Goal: Find specific page/section: Find specific page/section

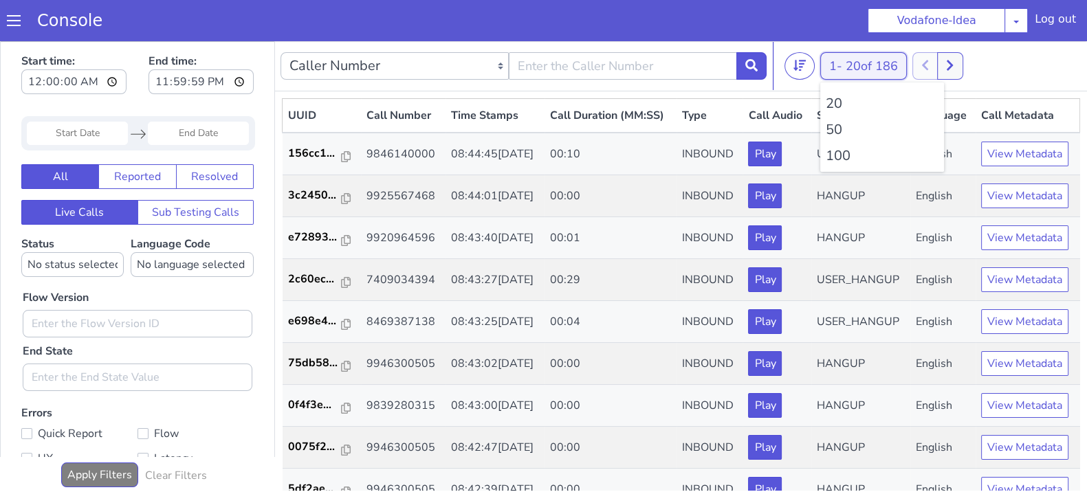
click at [830, 61] on button "1 - 20 of 186" at bounding box center [864, 66] width 87 height 28
click at [835, 163] on li "100" at bounding box center [882, 156] width 113 height 21
click at [835, 156] on li "100" at bounding box center [882, 156] width 113 height 21
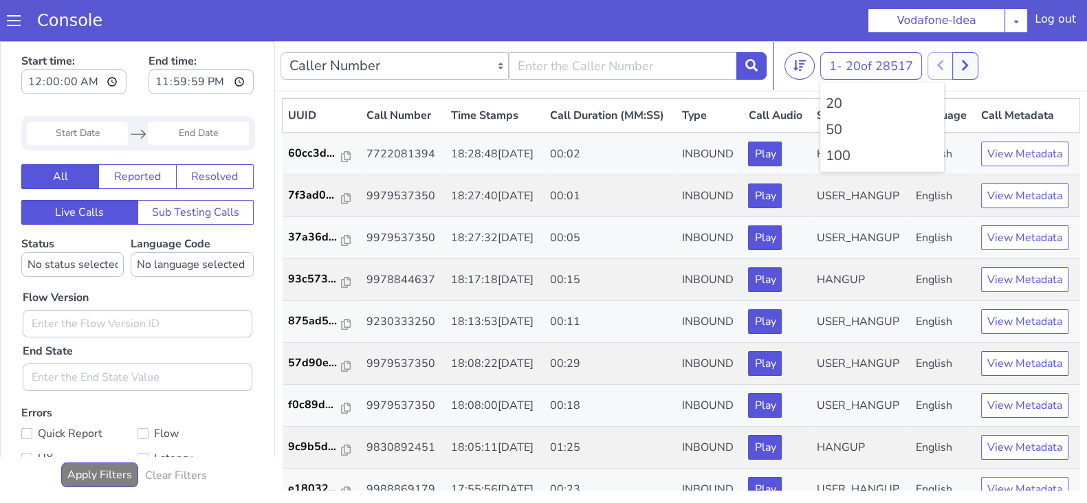
click at [845, 155] on li "100" at bounding box center [882, 156] width 113 height 21
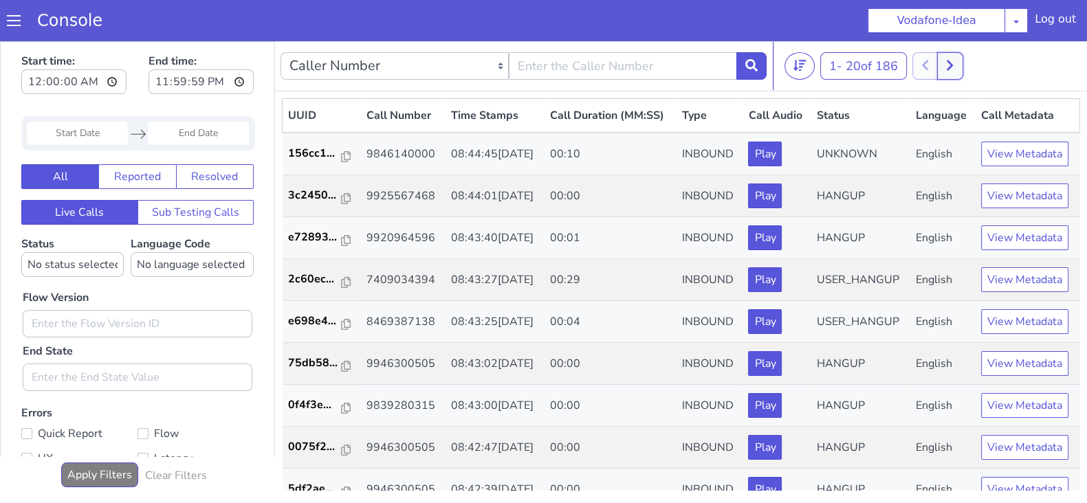
click at [953, 63] on icon at bounding box center [950, 66] width 6 height 10
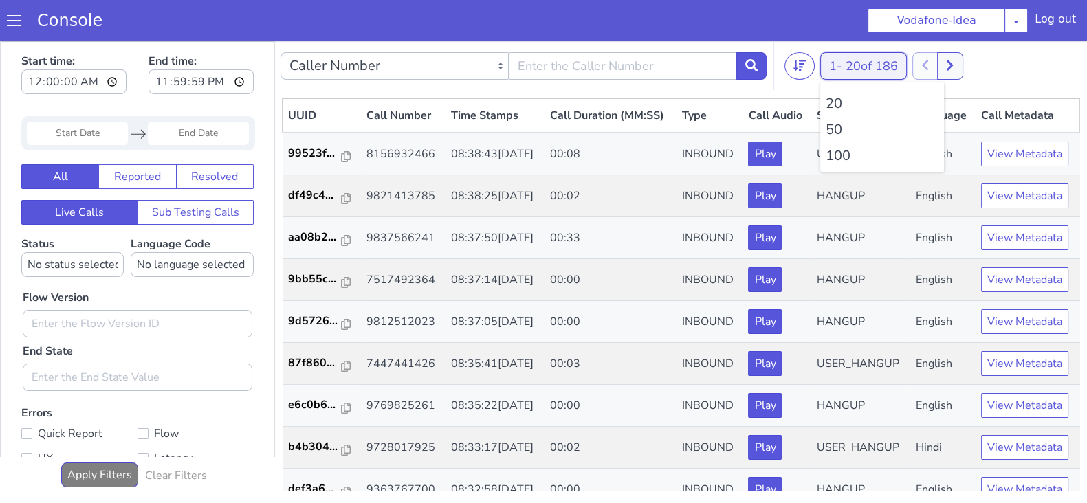
click at [827, 66] on button "1 - 20 of 186" at bounding box center [864, 66] width 87 height 28
click at [839, 160] on li "100" at bounding box center [882, 156] width 113 height 21
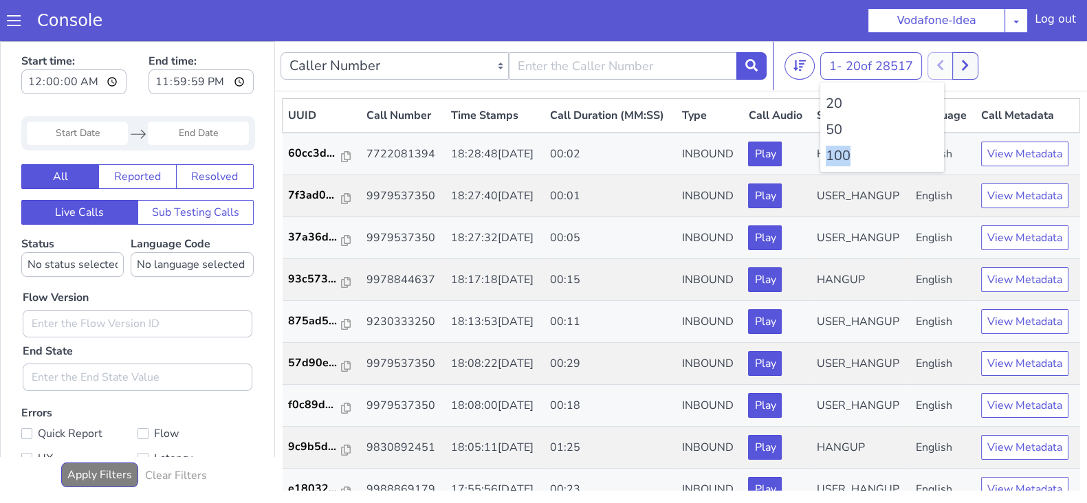
click at [839, 160] on li "100" at bounding box center [882, 156] width 113 height 21
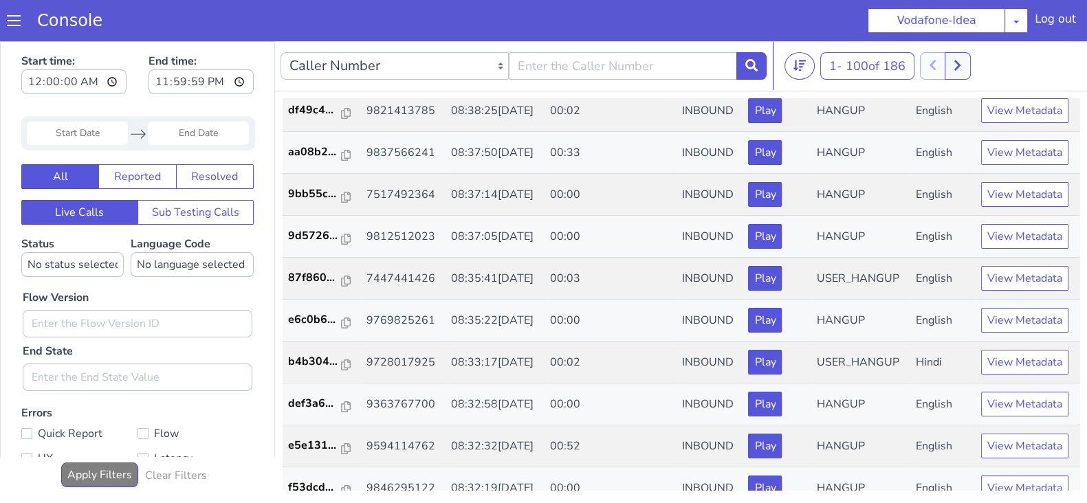
scroll to position [217, 0]
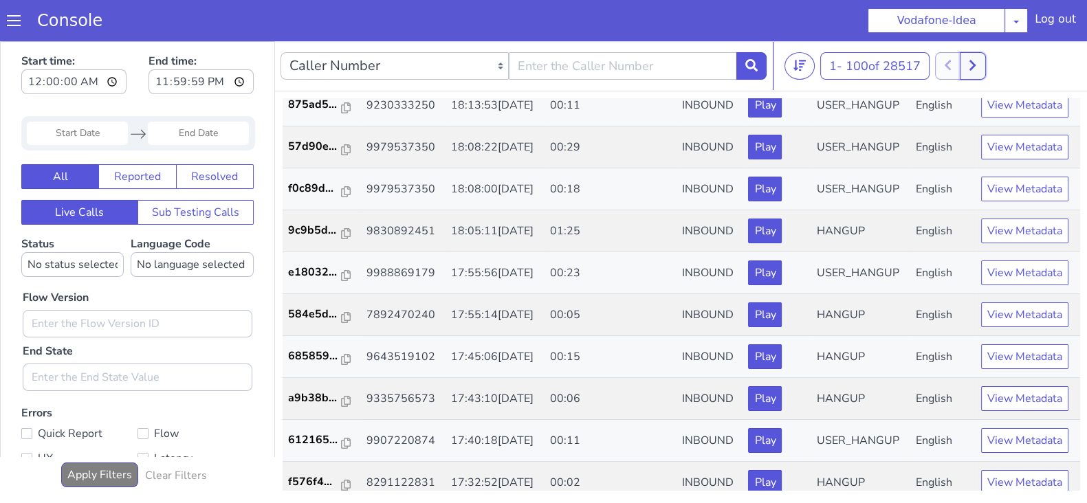
click at [972, 60] on icon at bounding box center [973, 65] width 8 height 12
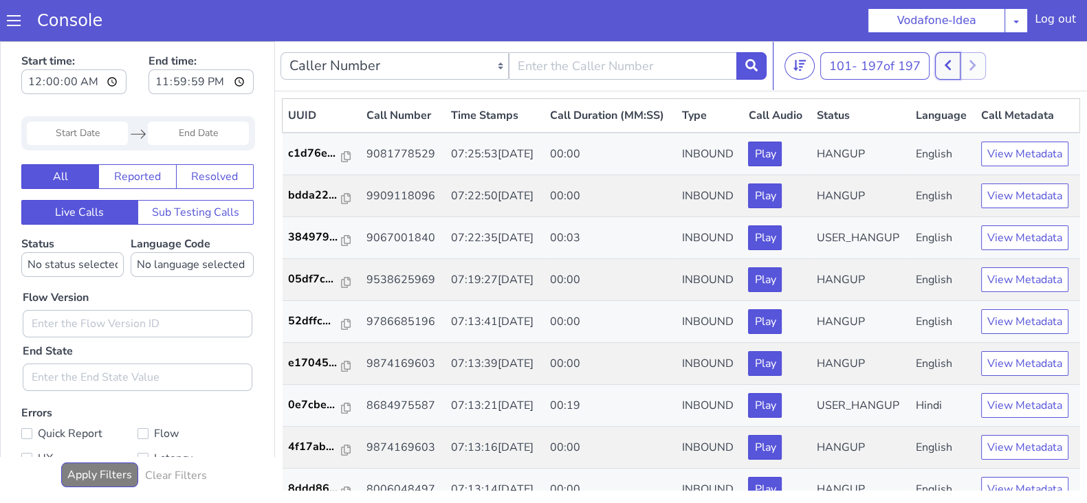
click at [957, 61] on button at bounding box center [947, 66] width 25 height 28
click at [923, 60] on div "1 - 100 of 197 20 50 100" at bounding box center [933, 66] width 297 height 28
click at [963, 70] on button at bounding box center [957, 66] width 25 height 28
click at [953, 70] on button at bounding box center [947, 66] width 25 height 28
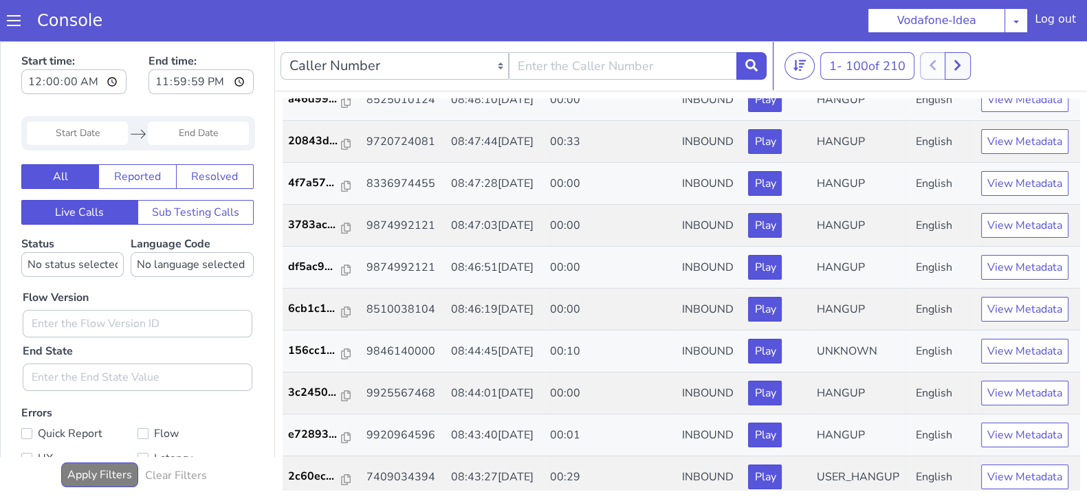
scroll to position [1042, 0]
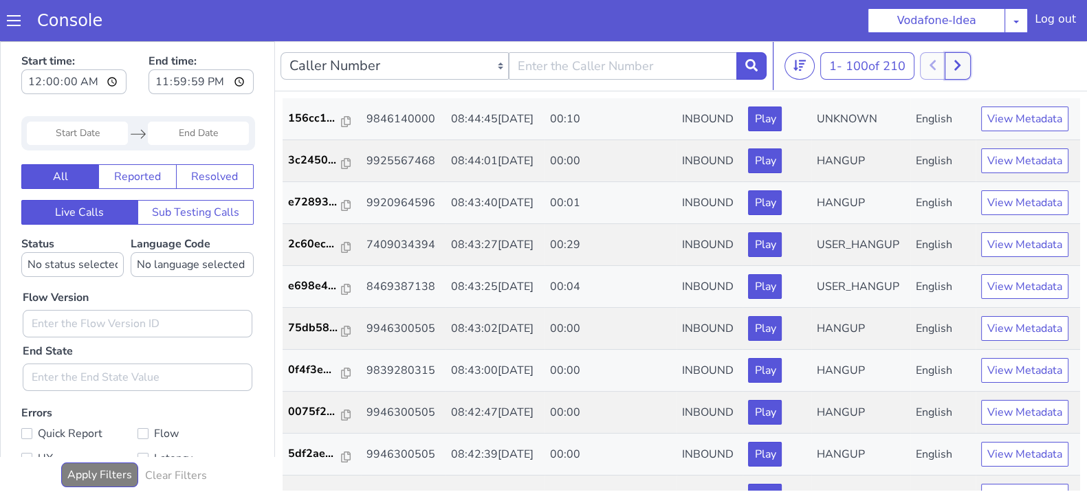
drag, startPoint x: 966, startPoint y: 65, endPoint x: 960, endPoint y: 63, distance: 7.0
click at [966, 64] on button at bounding box center [957, 66] width 25 height 28
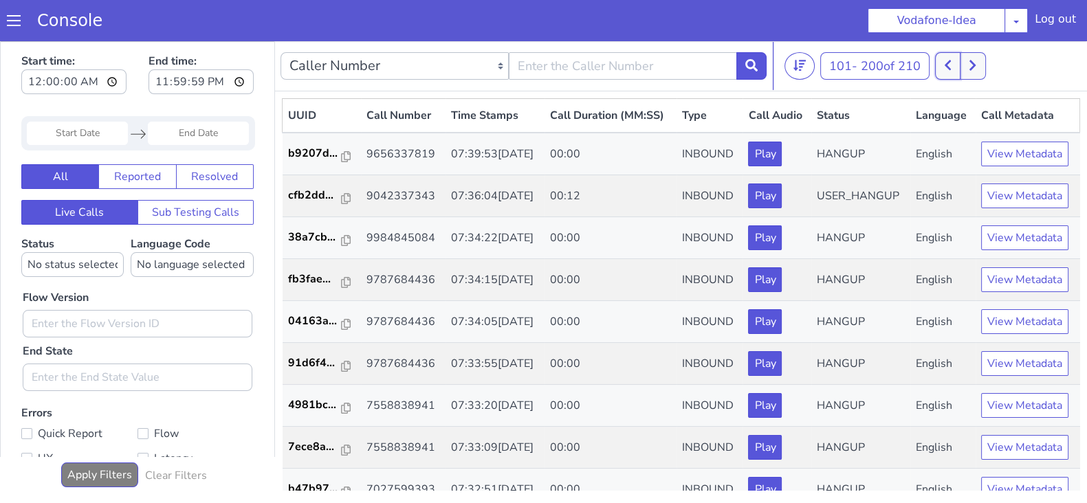
click at [948, 63] on icon at bounding box center [948, 65] width 8 height 12
click at [962, 63] on icon at bounding box center [958, 65] width 8 height 12
click at [948, 61] on icon at bounding box center [948, 65] width 8 height 12
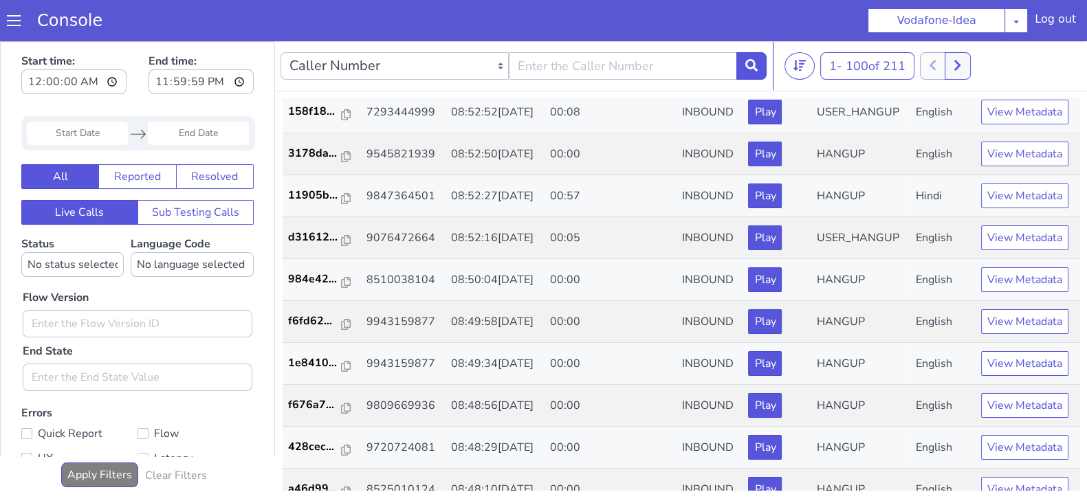
scroll to position [492, 0]
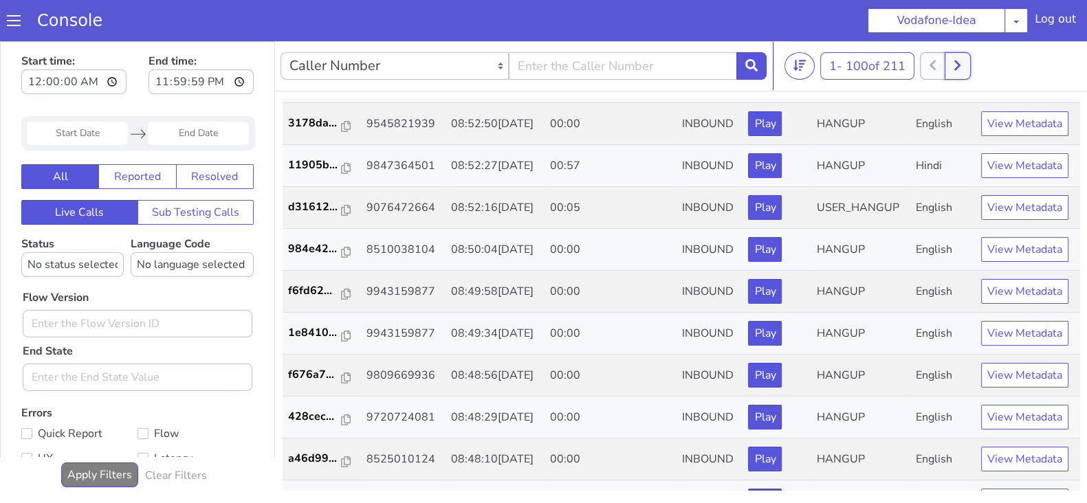
click at [968, 67] on button at bounding box center [957, 66] width 25 height 28
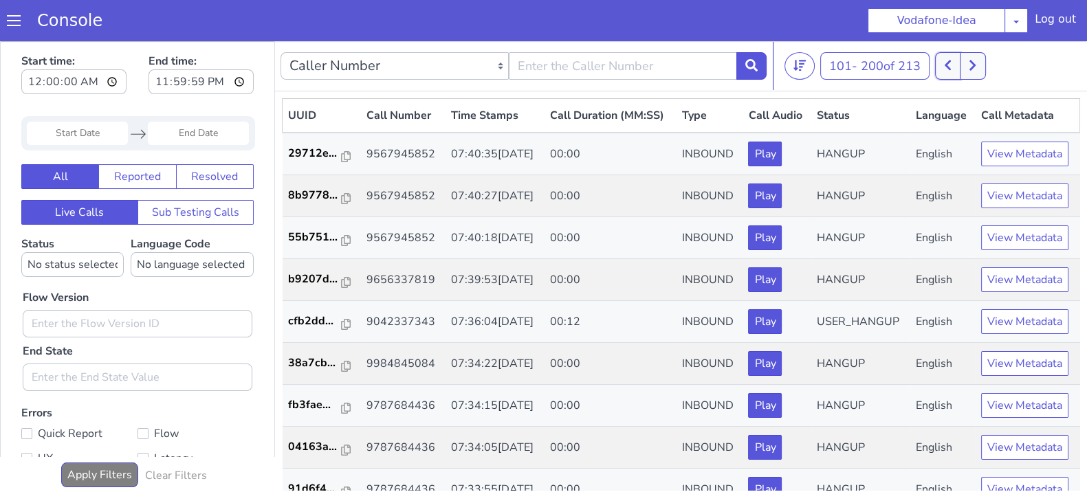
click at [952, 66] on icon at bounding box center [948, 65] width 8 height 12
click at [961, 66] on icon at bounding box center [958, 66] width 6 height 10
click at [946, 62] on button at bounding box center [947, 66] width 25 height 28
click at [962, 63] on icon at bounding box center [958, 65] width 8 height 12
click at [946, 63] on button at bounding box center [947, 66] width 25 height 28
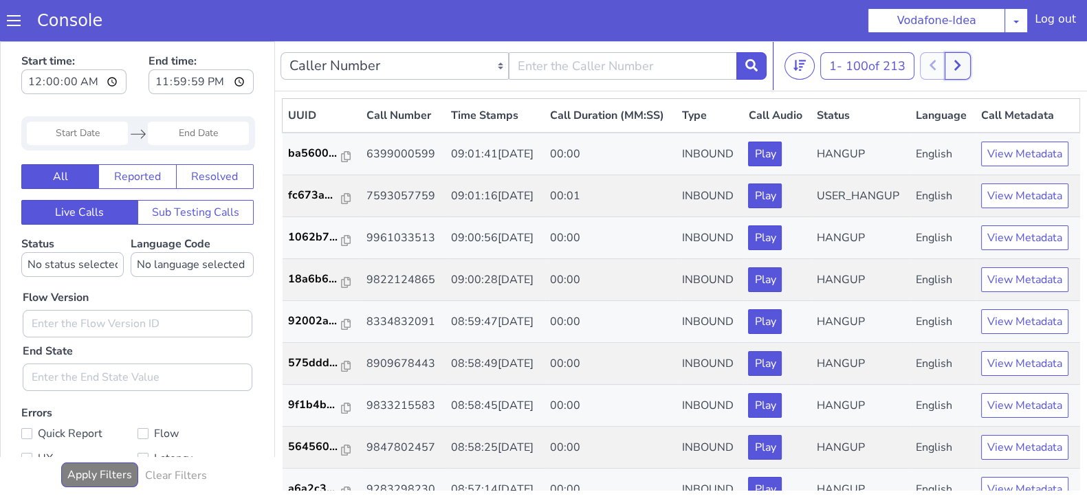
click at [966, 61] on button at bounding box center [957, 66] width 25 height 28
click at [951, 61] on icon at bounding box center [948, 66] width 6 height 10
click at [966, 60] on button at bounding box center [957, 66] width 25 height 28
click at [956, 58] on button at bounding box center [947, 66] width 25 height 28
click at [962, 59] on icon at bounding box center [958, 65] width 8 height 12
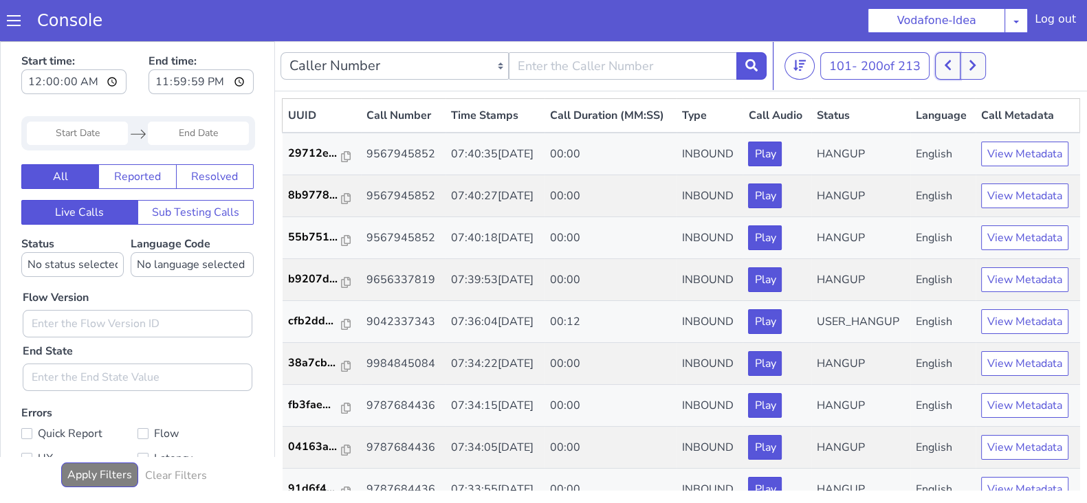
click at [956, 58] on button at bounding box center [947, 66] width 25 height 28
click at [962, 62] on icon at bounding box center [958, 65] width 8 height 12
click at [979, 58] on button at bounding box center [972, 66] width 25 height 28
click at [958, 61] on button at bounding box center [947, 66] width 25 height 28
click at [976, 65] on icon at bounding box center [973, 65] width 8 height 12
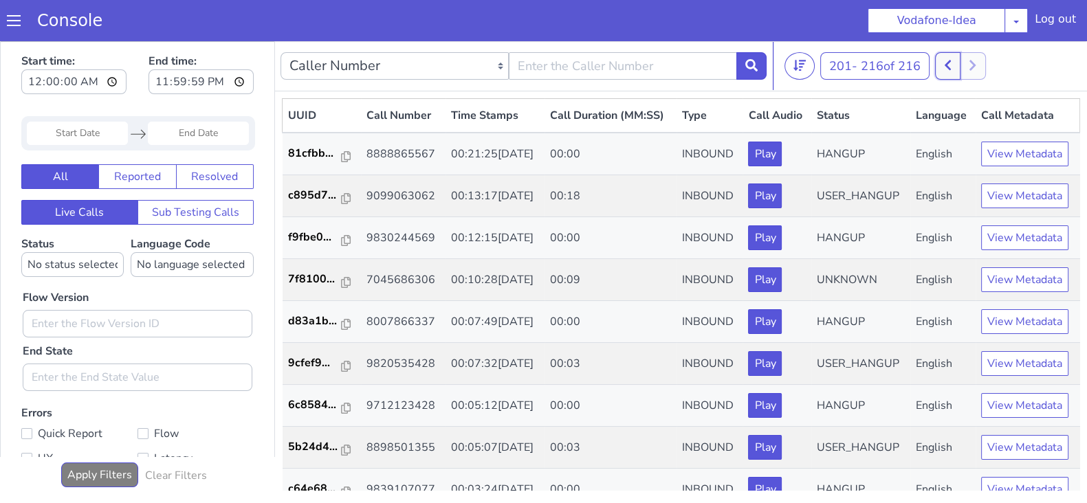
click at [951, 67] on button at bounding box center [947, 66] width 25 height 28
click at [951, 66] on icon at bounding box center [948, 66] width 6 height 10
click at [967, 67] on button at bounding box center [957, 66] width 25 height 28
click at [947, 65] on icon at bounding box center [948, 65] width 8 height 12
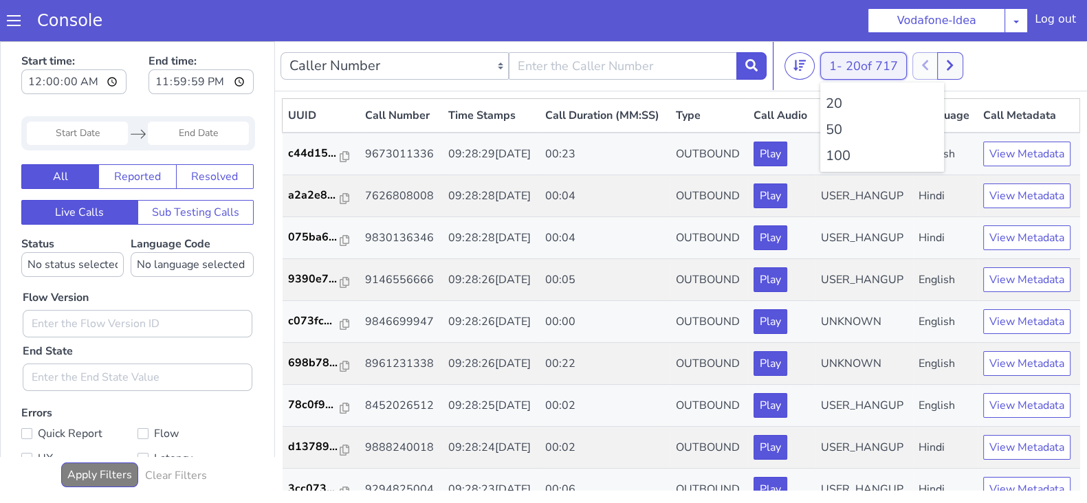
click at [832, 68] on button "1 - 20 of 717" at bounding box center [864, 66] width 87 height 28
click at [838, 159] on li "100" at bounding box center [882, 156] width 113 height 21
click at [967, 67] on button at bounding box center [957, 66] width 25 height 28
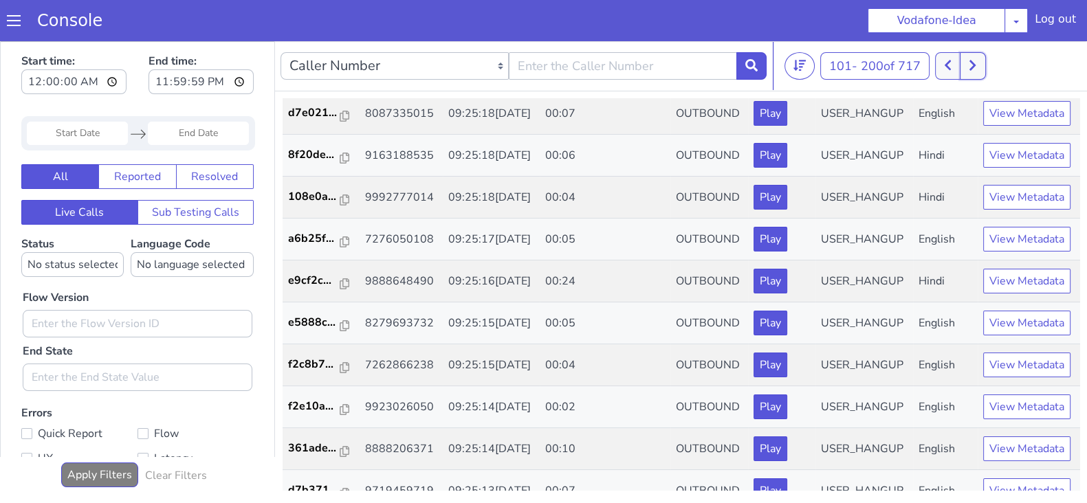
scroll to position [1590, 0]
